Goal: Find specific page/section

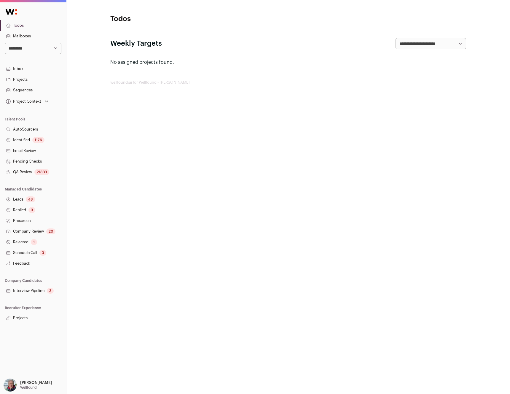
click at [25, 135] on link "Identified 1176" at bounding box center [33, 140] width 66 height 11
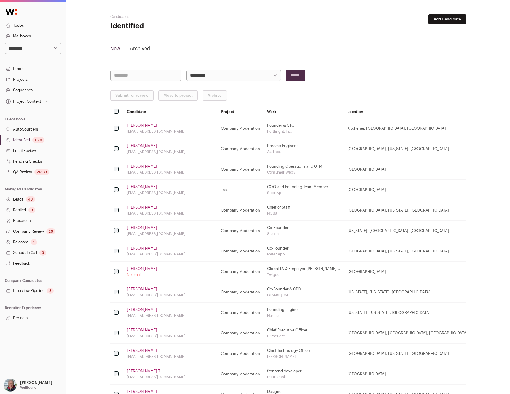
click at [138, 165] on link "[PERSON_NAME]" at bounding box center [142, 166] width 30 height 5
